Goal: Task Accomplishment & Management: Use online tool/utility

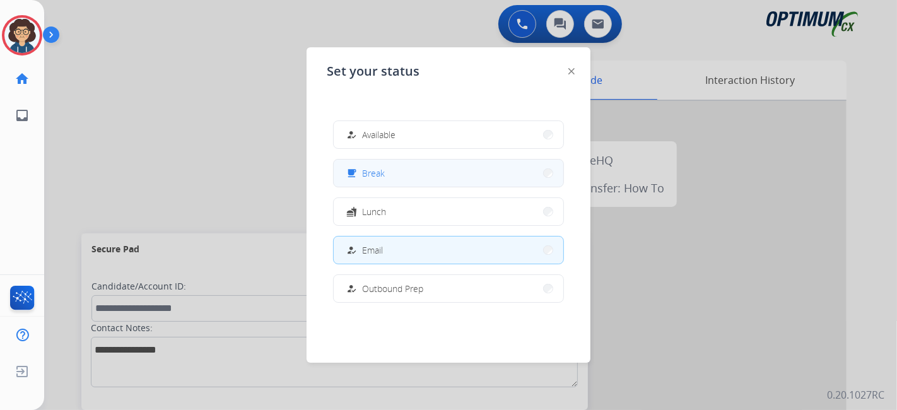
click at [434, 176] on button "free_breakfast Break" at bounding box center [449, 173] width 230 height 27
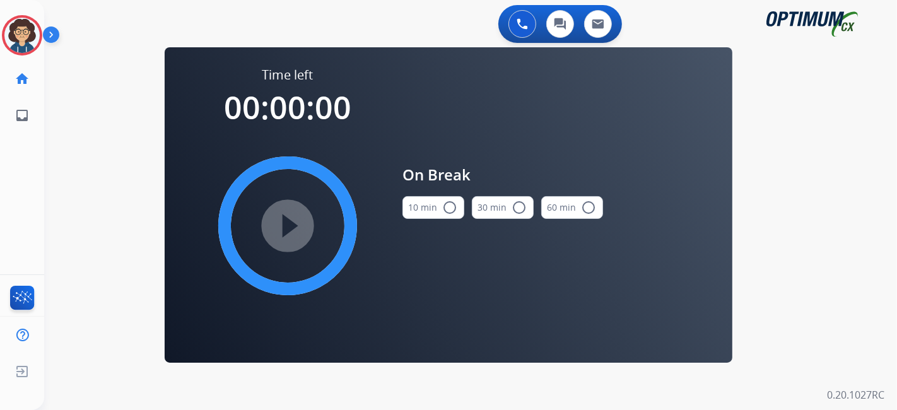
click at [442, 211] on mat-icon "radio_button_unchecked" at bounding box center [449, 207] width 15 height 15
click at [280, 232] on mat-icon "play_circle_filled" at bounding box center [287, 225] width 15 height 15
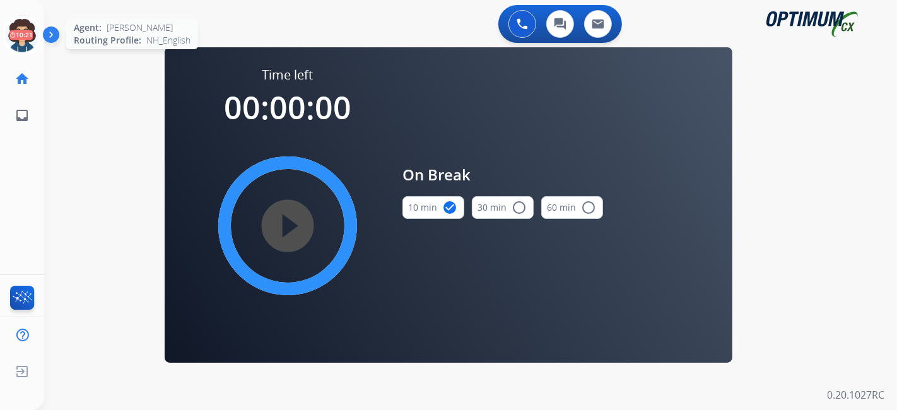
click at [18, 39] on icon at bounding box center [22, 35] width 41 height 41
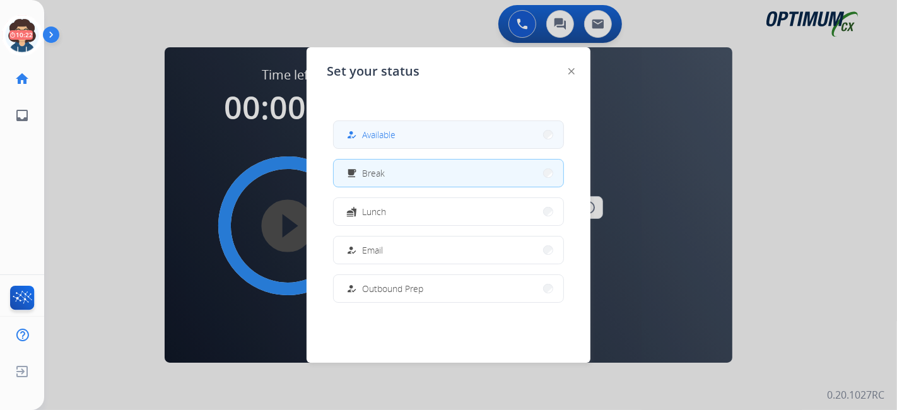
click at [421, 140] on button "how_to_reg Available" at bounding box center [449, 134] width 230 height 27
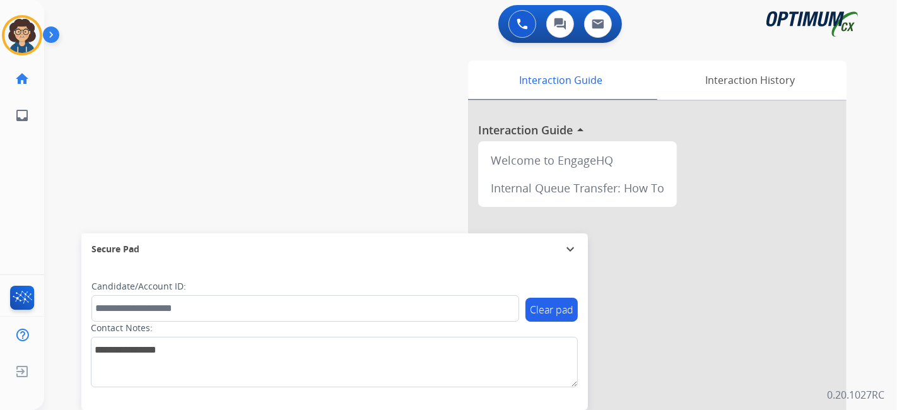
click at [297, 163] on div "swap_horiz Break voice bridge close_fullscreen Connect 3-Way Call merge_type Se…" at bounding box center [455, 308] width 823 height 526
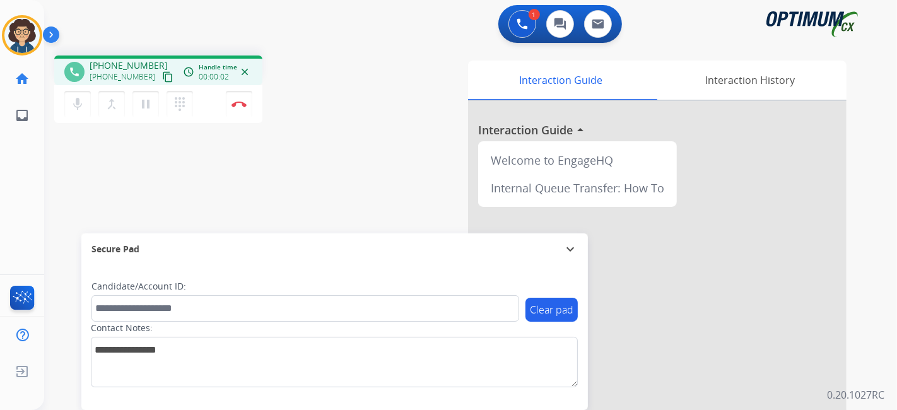
click at [162, 78] on mat-icon "content_copy" at bounding box center [167, 76] width 11 height 11
click at [246, 102] on button "Disconnect" at bounding box center [239, 104] width 27 height 27
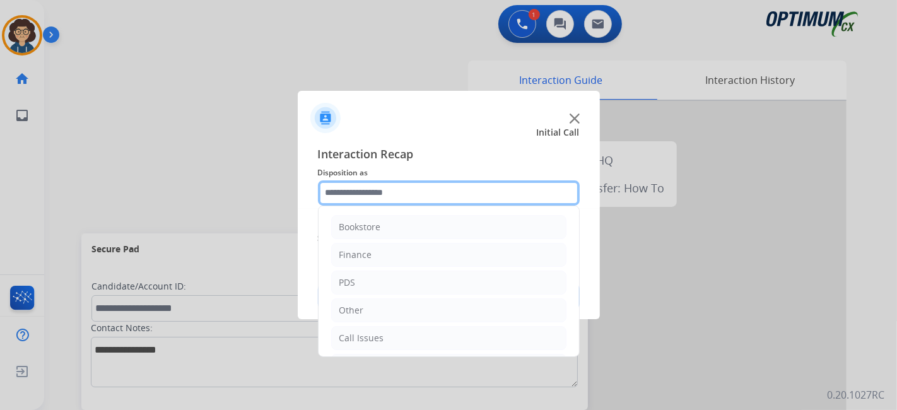
click at [475, 196] on input "text" at bounding box center [449, 192] width 262 height 25
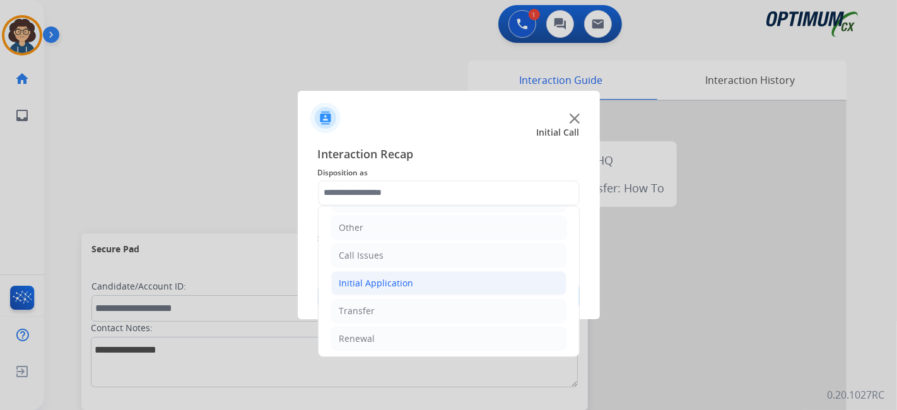
click at [439, 283] on li "Initial Application" at bounding box center [448, 283] width 235 height 24
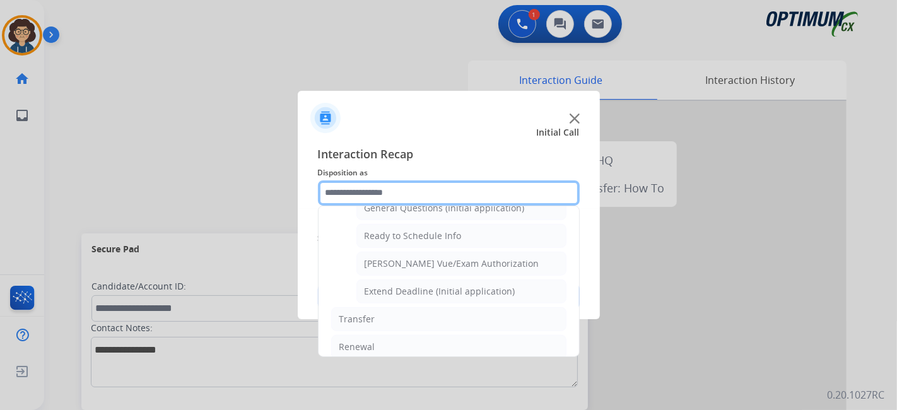
scroll to position [627, 0]
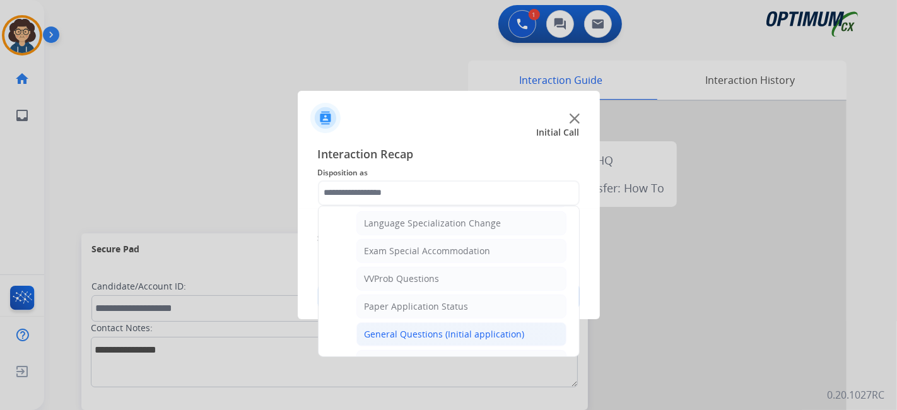
click at [487, 322] on li "General Questions (Initial application)" at bounding box center [462, 334] width 210 height 24
type input "**********"
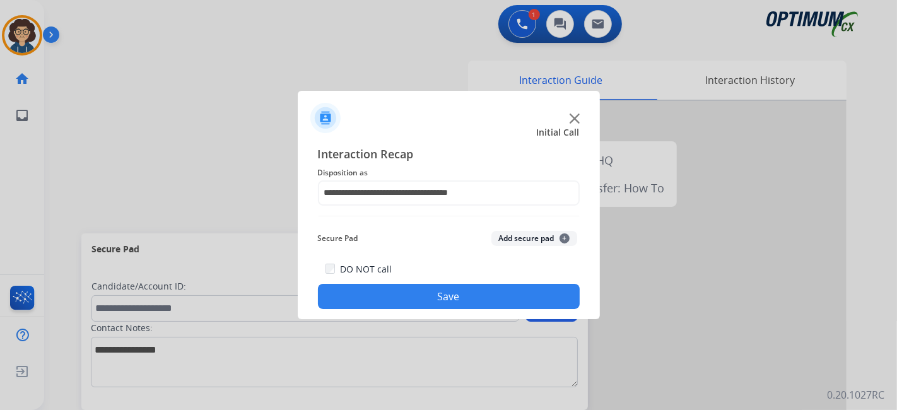
click at [475, 293] on button "Save" at bounding box center [449, 296] width 262 height 25
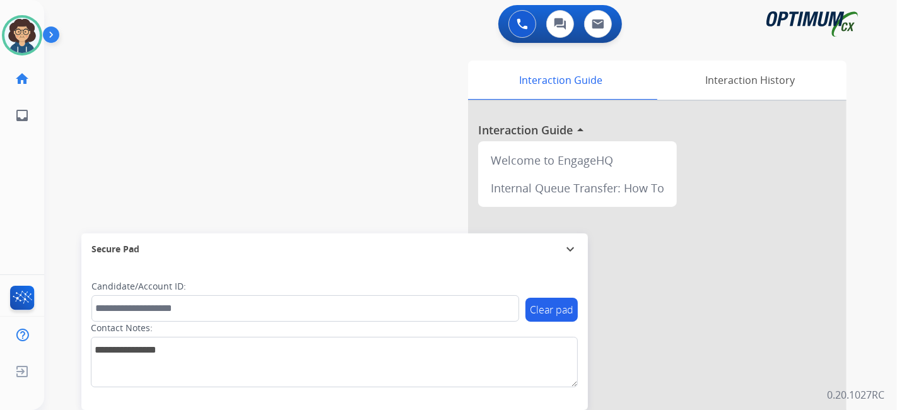
click at [343, 142] on div "swap_horiz Break voice bridge close_fullscreen Connect 3-Way Call merge_type Se…" at bounding box center [455, 308] width 823 height 526
click at [301, 136] on div "swap_horiz Break voice bridge close_fullscreen Connect 3-Way Call merge_type Se…" at bounding box center [455, 308] width 823 height 526
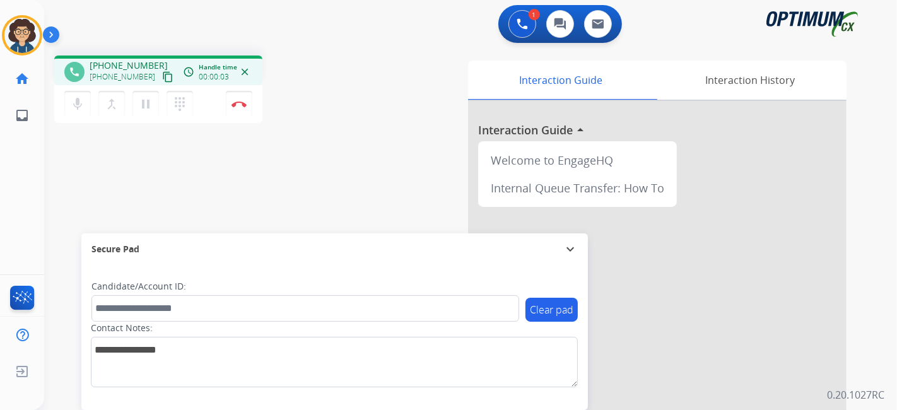
click at [162, 76] on mat-icon "content_copy" at bounding box center [167, 76] width 11 height 11
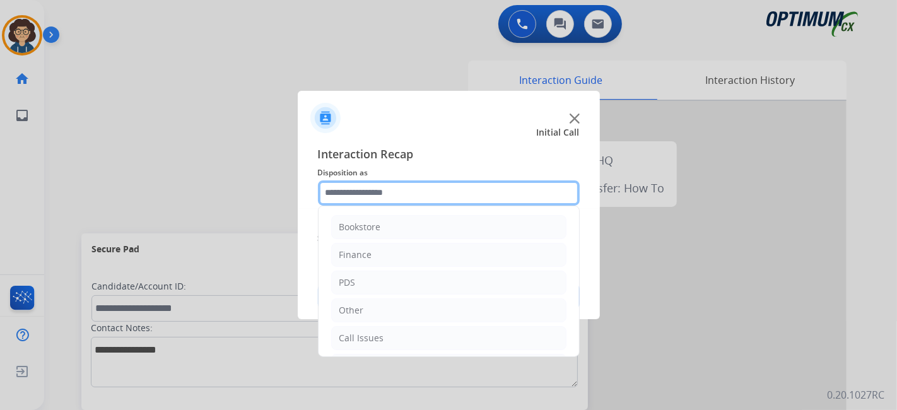
click at [432, 196] on input "text" at bounding box center [449, 192] width 262 height 25
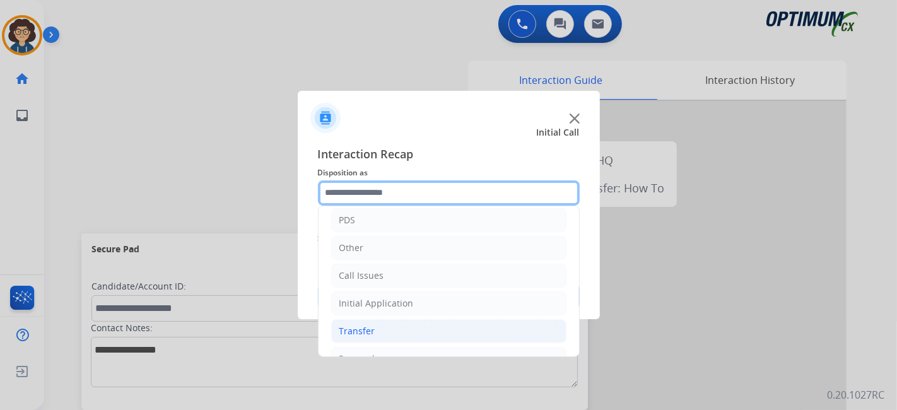
scroll to position [83, 0]
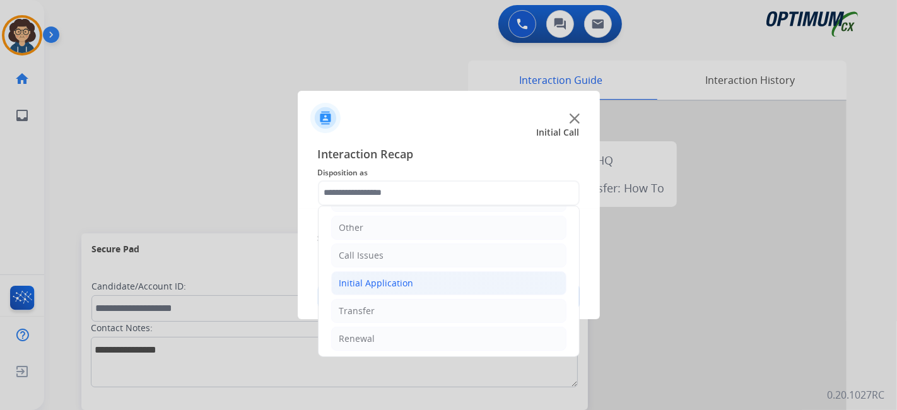
click at [432, 288] on li "Initial Application" at bounding box center [448, 283] width 235 height 24
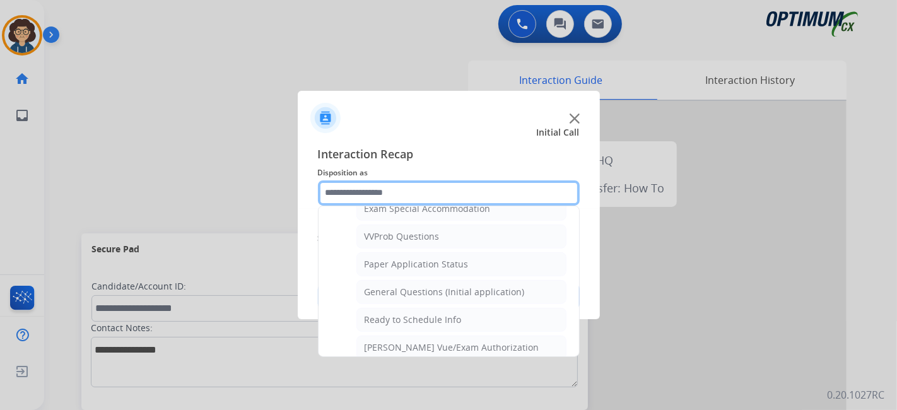
scroll to position [672, 0]
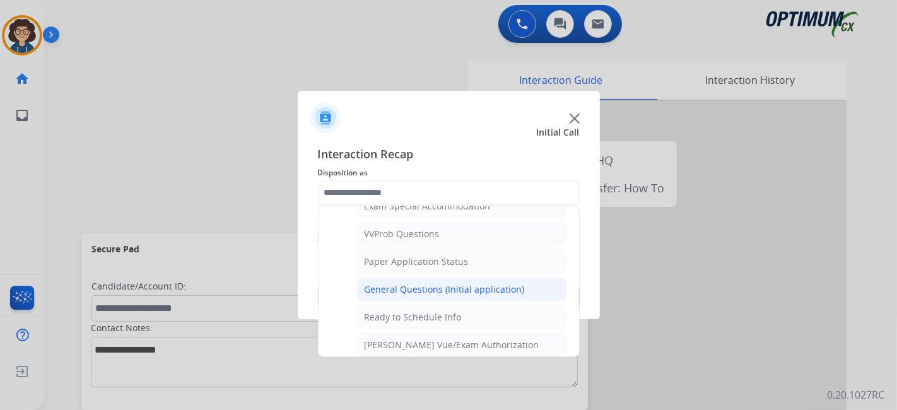
click at [515, 284] on div "General Questions (Initial application)" at bounding box center [445, 289] width 160 height 13
type input "**********"
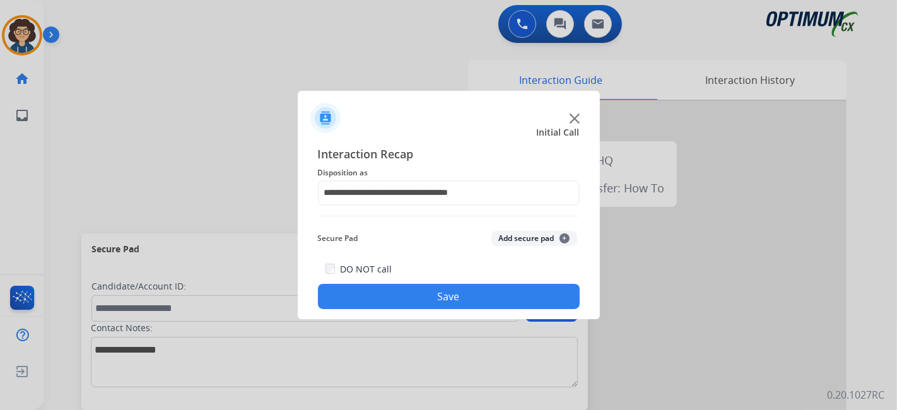
click at [497, 287] on button "Save" at bounding box center [449, 296] width 262 height 25
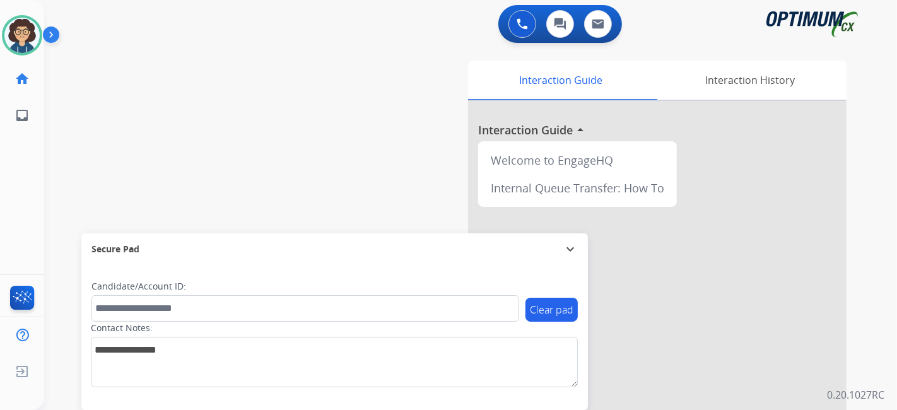
click at [897, 263] on div "0 Voice Interactions 0 Chat Interactions 0 Email Interactions swap_horiz Break …" at bounding box center [470, 205] width 853 height 410
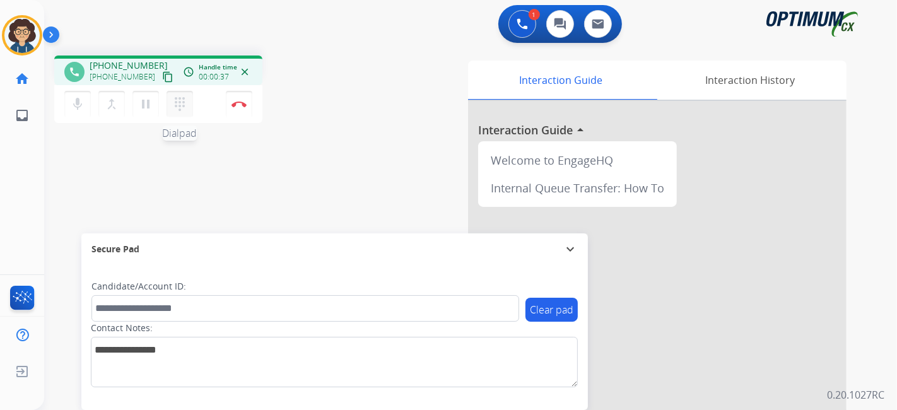
drag, startPoint x: 152, startPoint y: 73, endPoint x: 182, endPoint y: 90, distance: 34.8
click at [162, 72] on mat-icon "content_copy" at bounding box center [167, 76] width 11 height 11
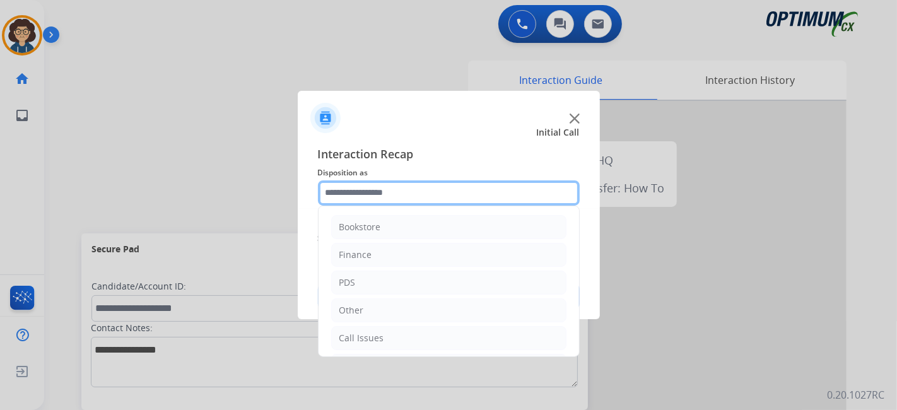
click at [415, 203] on input "text" at bounding box center [449, 192] width 262 height 25
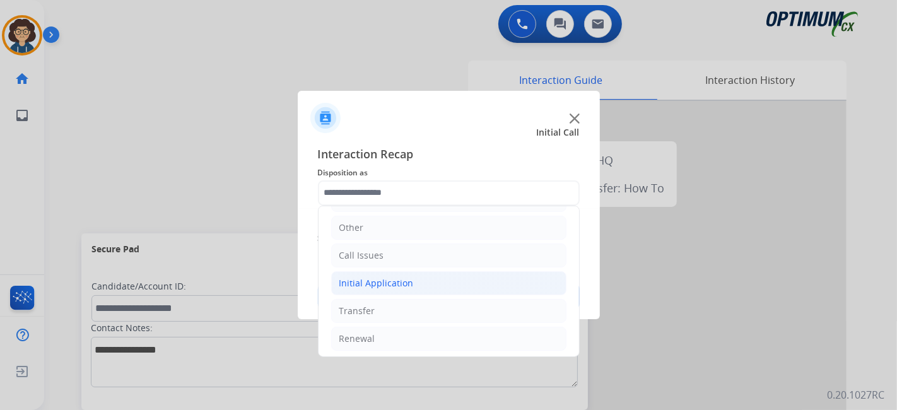
click at [411, 282] on li "Initial Application" at bounding box center [448, 283] width 235 height 24
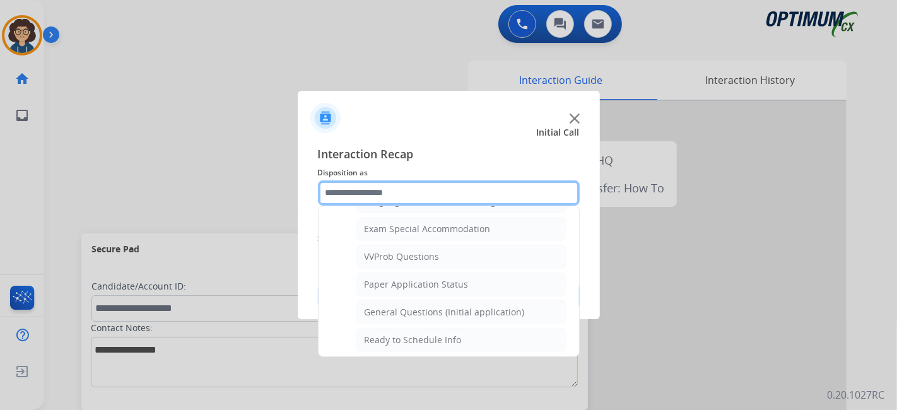
scroll to position [666, 0]
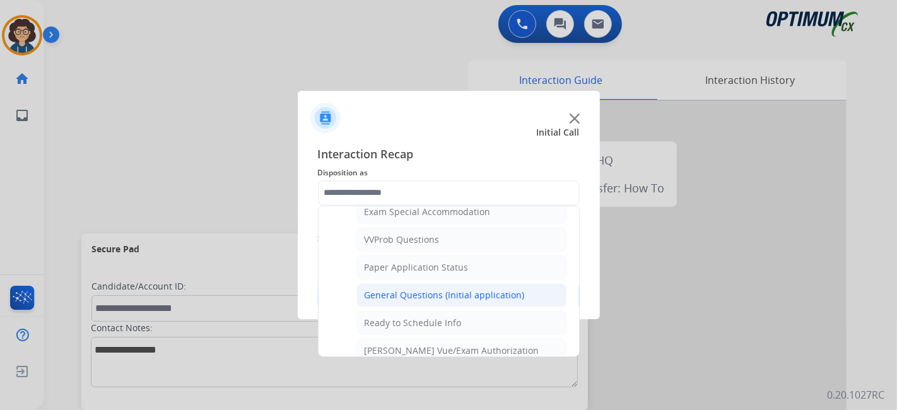
click at [496, 289] on div "General Questions (Initial application)" at bounding box center [445, 295] width 160 height 13
type input "**********"
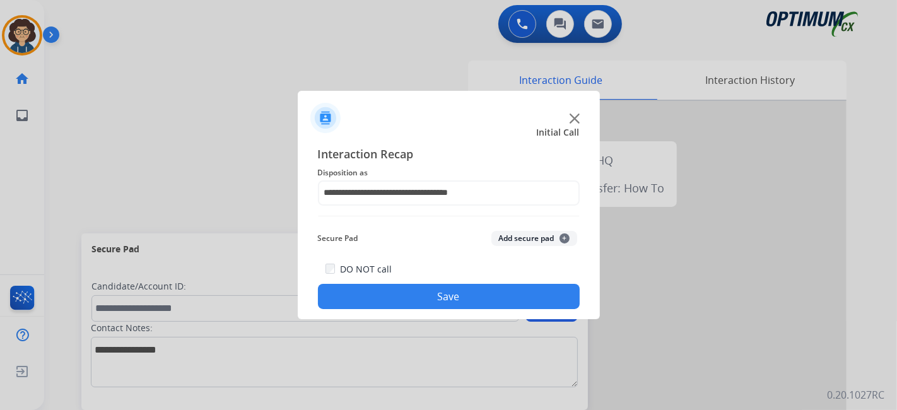
click at [476, 295] on button "Save" at bounding box center [449, 296] width 262 height 25
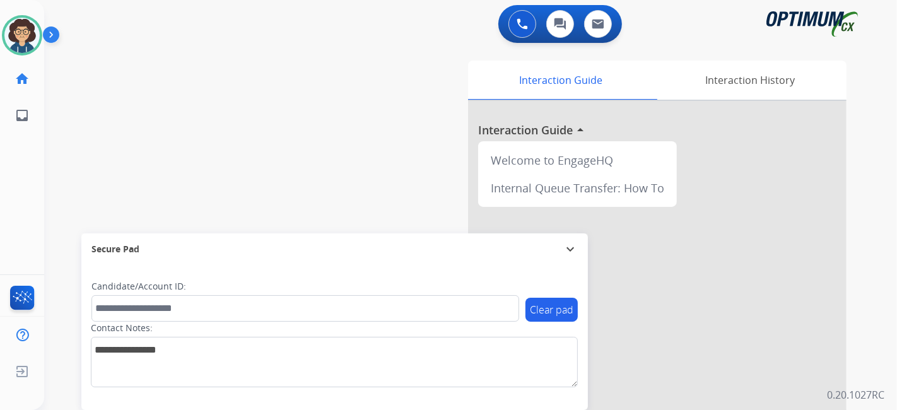
drag, startPoint x: 108, startPoint y: 127, endPoint x: 115, endPoint y: 110, distance: 17.8
click at [108, 127] on div "swap_horiz Break voice bridge close_fullscreen Connect 3-Way Call merge_type Se…" at bounding box center [455, 308] width 823 height 526
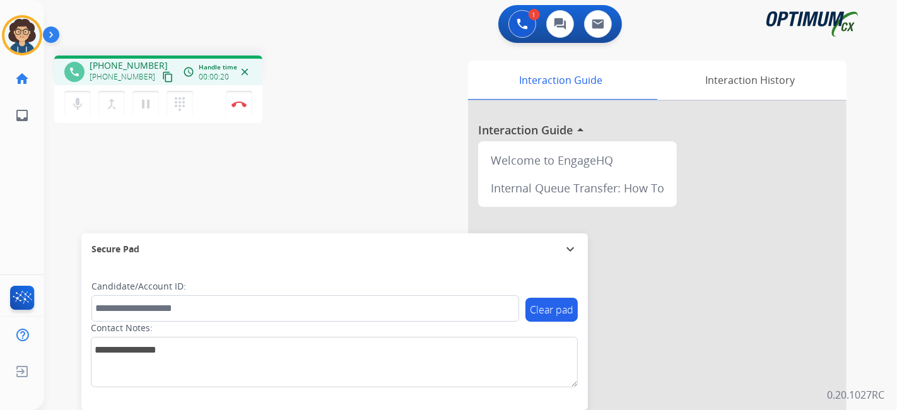
click at [162, 78] on mat-icon "content_copy" at bounding box center [167, 76] width 11 height 11
click at [218, 322] on div "Contact Notes:" at bounding box center [334, 355] width 487 height 66
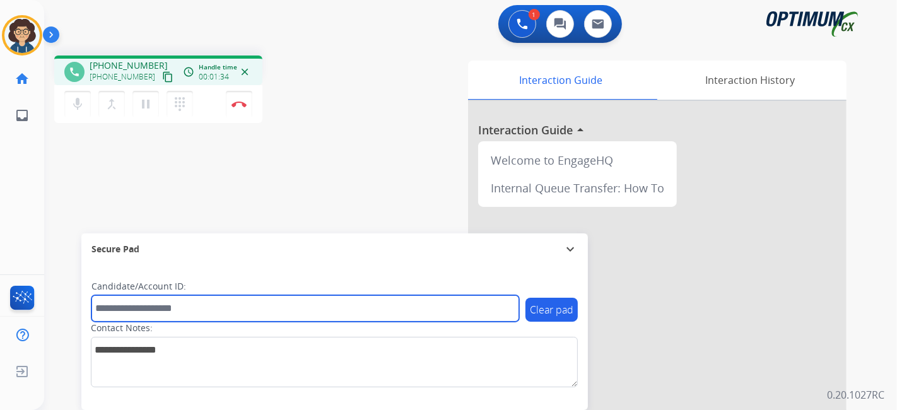
click at [218, 312] on input "text" at bounding box center [305, 308] width 428 height 27
paste input "*******"
type input "*******"
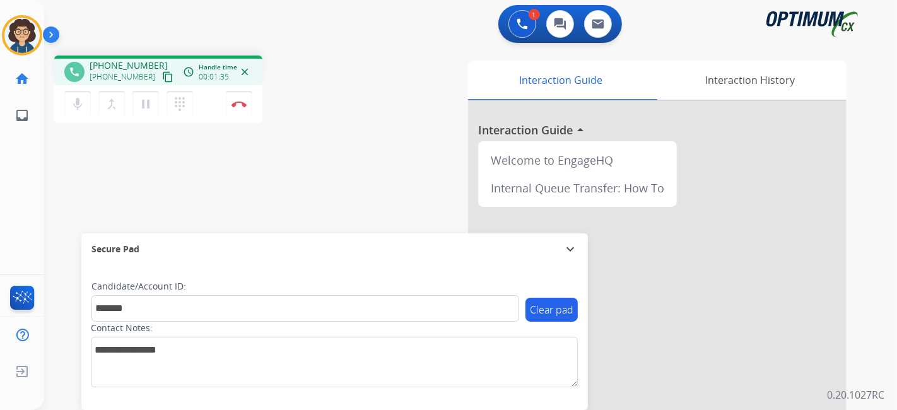
click at [309, 190] on div "phone [PHONE_NUMBER] [PHONE_NUMBER] content_copy access_time Call metrics Queue…" at bounding box center [455, 308] width 823 height 526
click at [241, 111] on button "Disconnect" at bounding box center [239, 104] width 27 height 27
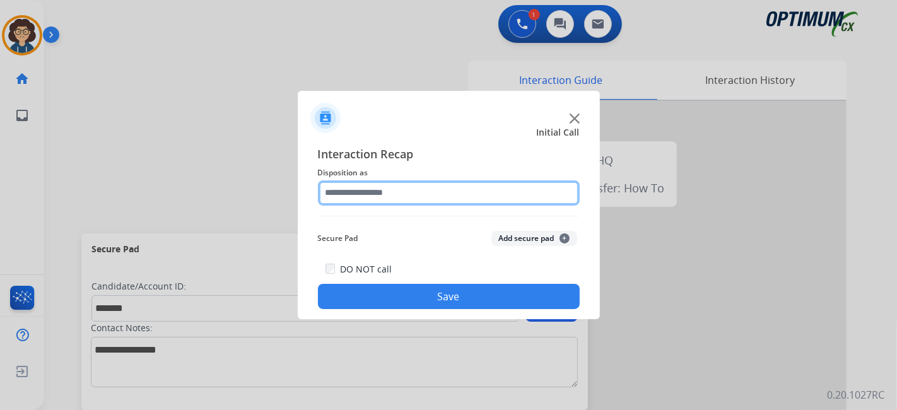
click at [463, 196] on input "text" at bounding box center [449, 192] width 262 height 25
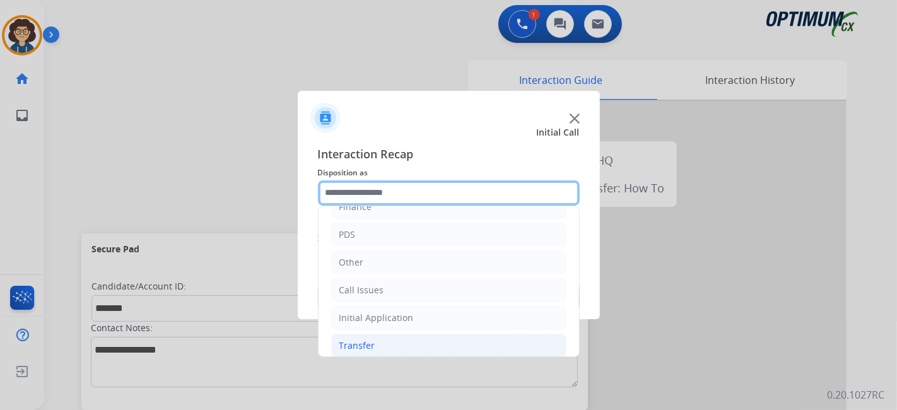
scroll to position [83, 0]
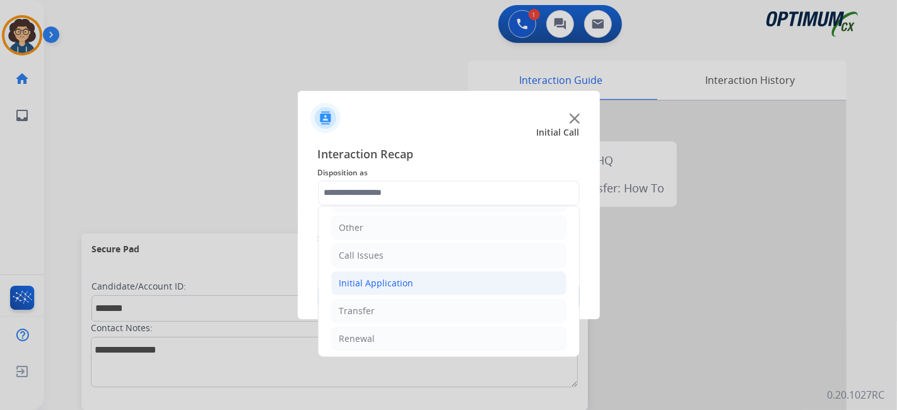
click at [423, 289] on li "Initial Application" at bounding box center [448, 283] width 235 height 24
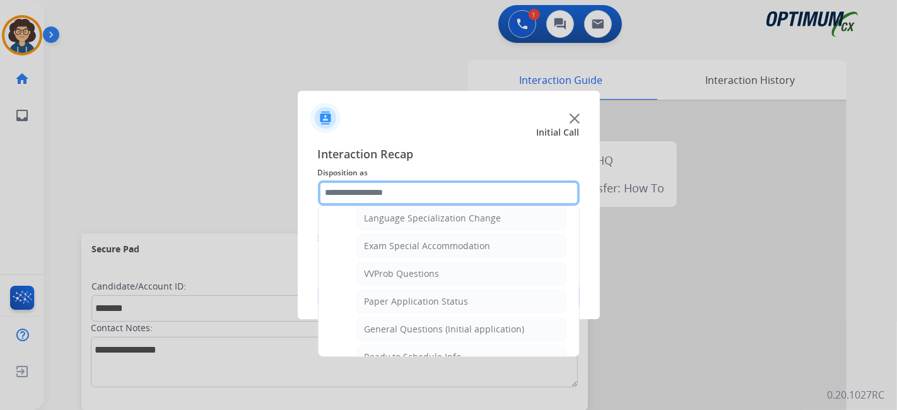
scroll to position [644, 0]
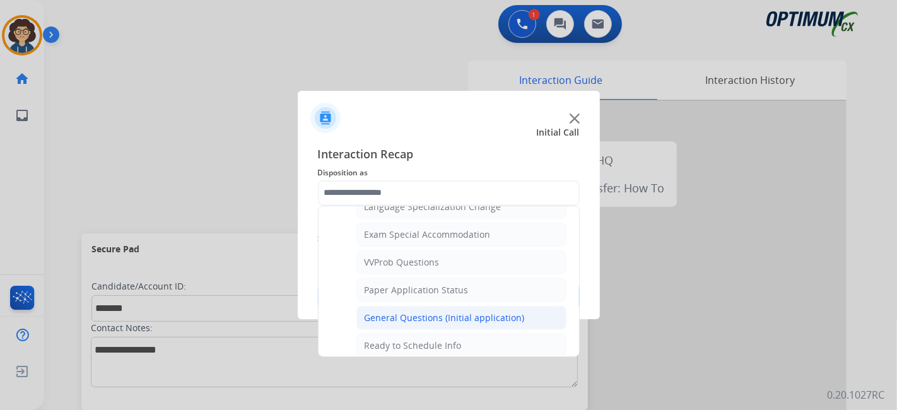
click at [478, 312] on div "General Questions (Initial application)" at bounding box center [445, 318] width 160 height 13
type input "**********"
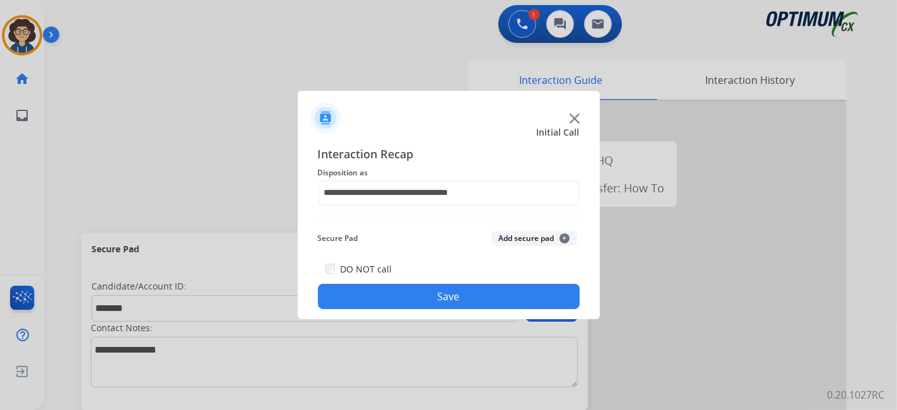
click at [524, 241] on button "Add secure pad +" at bounding box center [535, 238] width 86 height 15
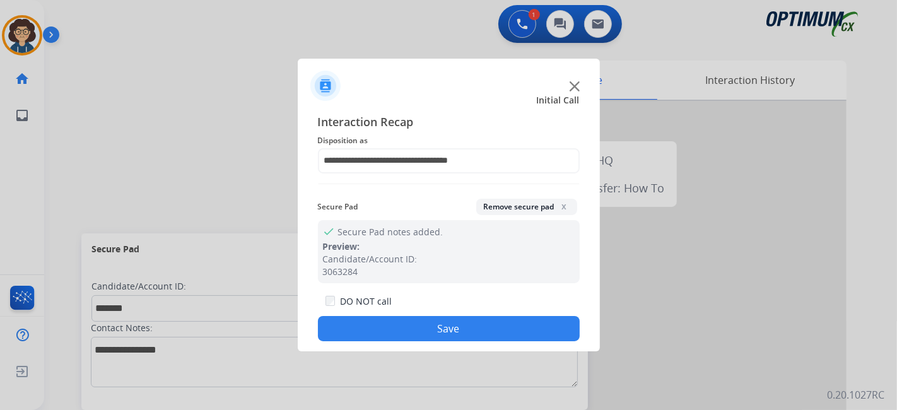
click at [427, 334] on button "Save" at bounding box center [449, 328] width 262 height 25
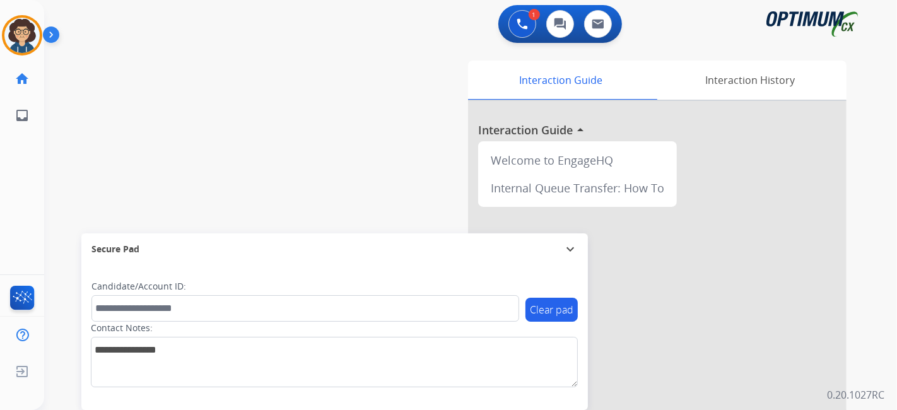
click at [247, 109] on div "swap_horiz Break voice bridge close_fullscreen Connect 3-Way Call merge_type Se…" at bounding box center [455, 308] width 823 height 526
click at [21, 38] on img at bounding box center [21, 35] width 35 height 35
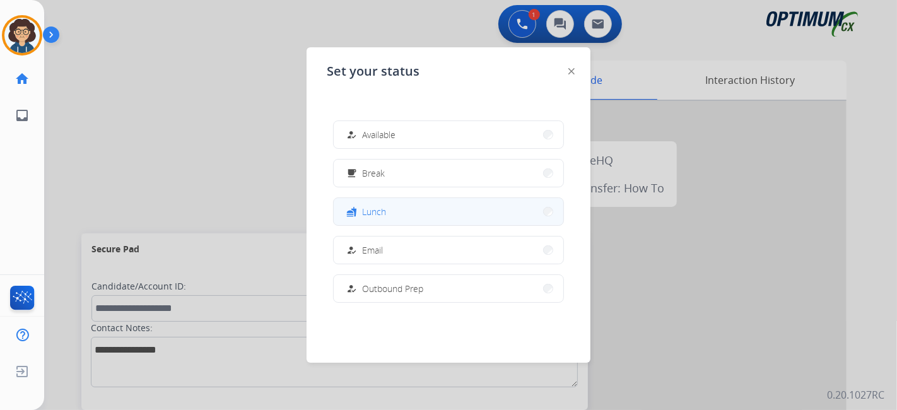
click at [389, 220] on button "fastfood Lunch" at bounding box center [449, 211] width 230 height 27
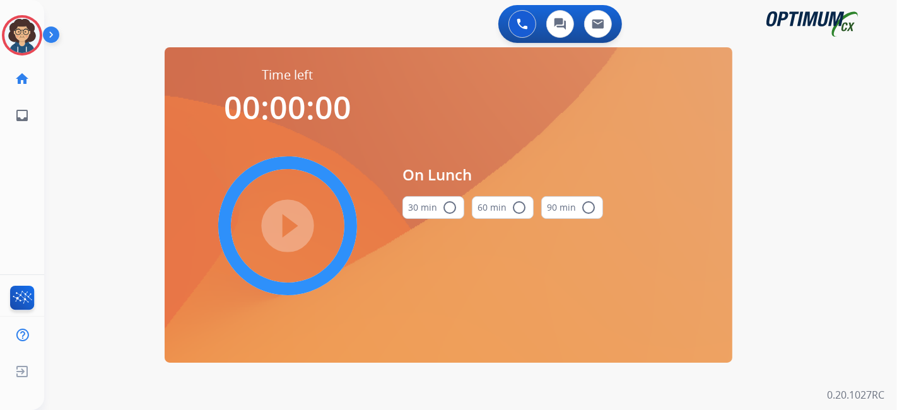
click at [454, 210] on mat-icon "radio_button_unchecked" at bounding box center [449, 207] width 15 height 15
click at [295, 233] on mat-icon "play_circle_filled" at bounding box center [287, 225] width 15 height 15
